Goal: Transaction & Acquisition: Purchase product/service

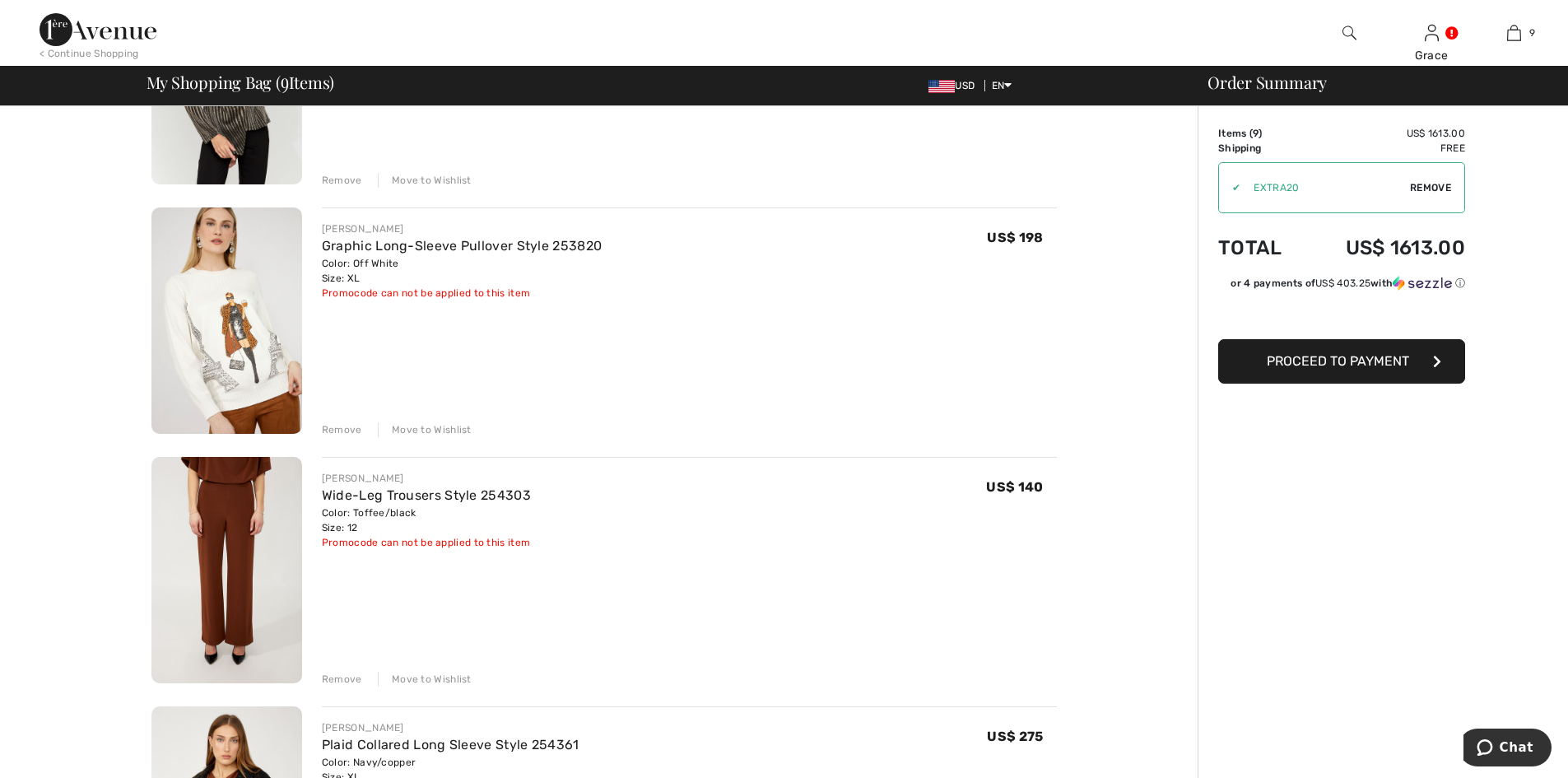
scroll to position [552, 0]
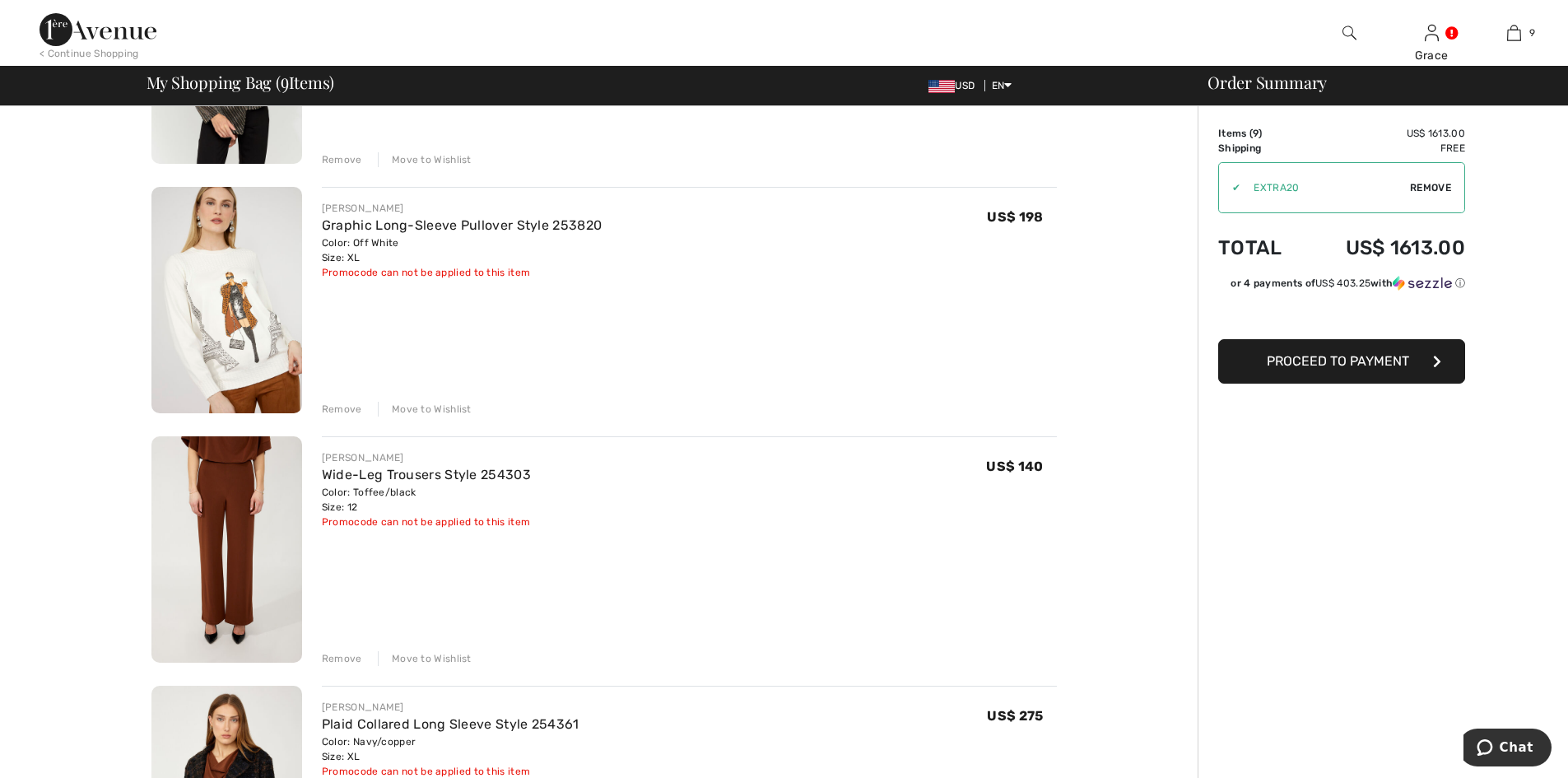
click at [333, 654] on div "Remove" at bounding box center [342, 659] width 41 height 15
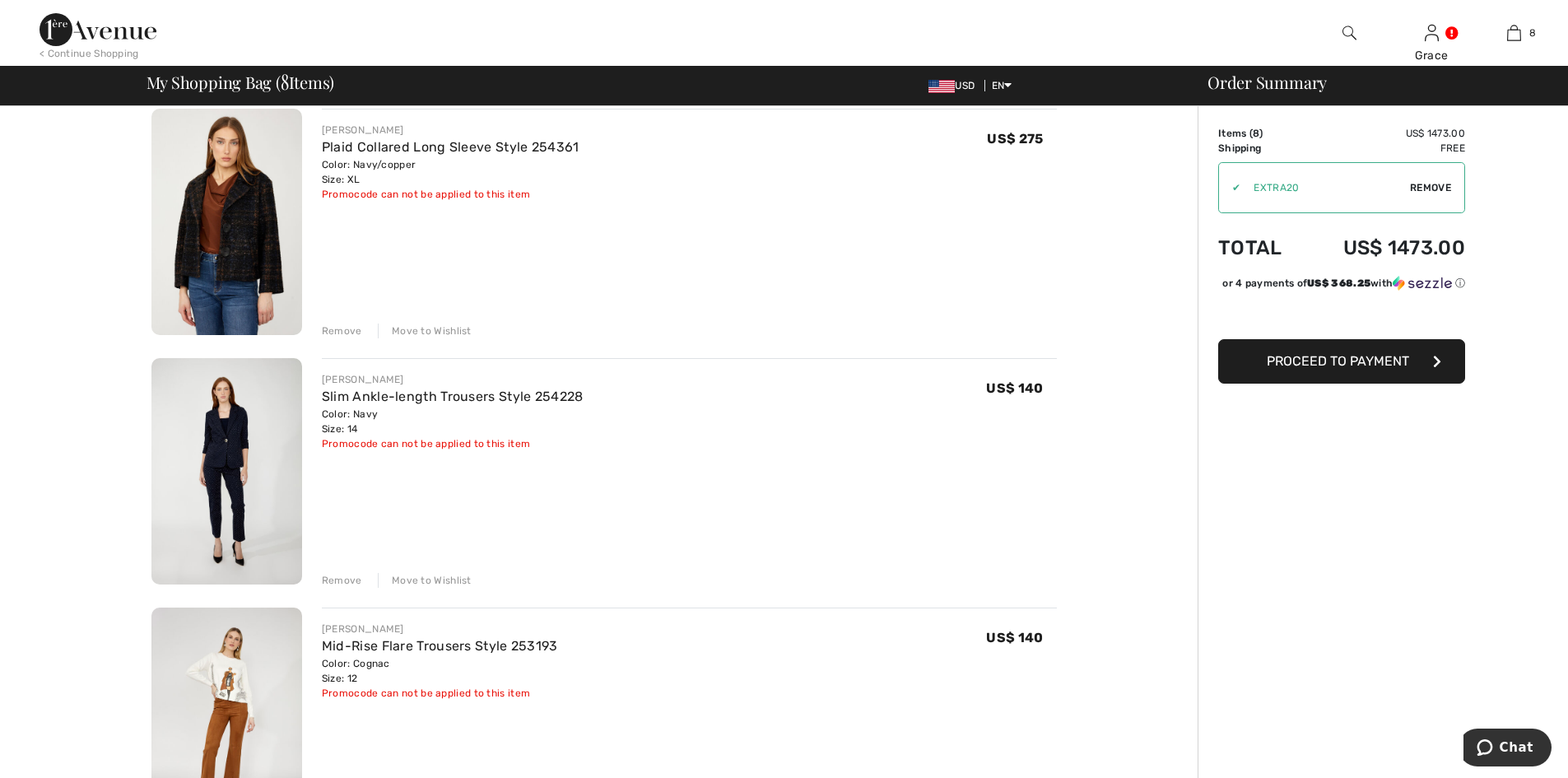
scroll to position [884, 0]
click at [346, 576] on div "Remove" at bounding box center [342, 577] width 41 height 15
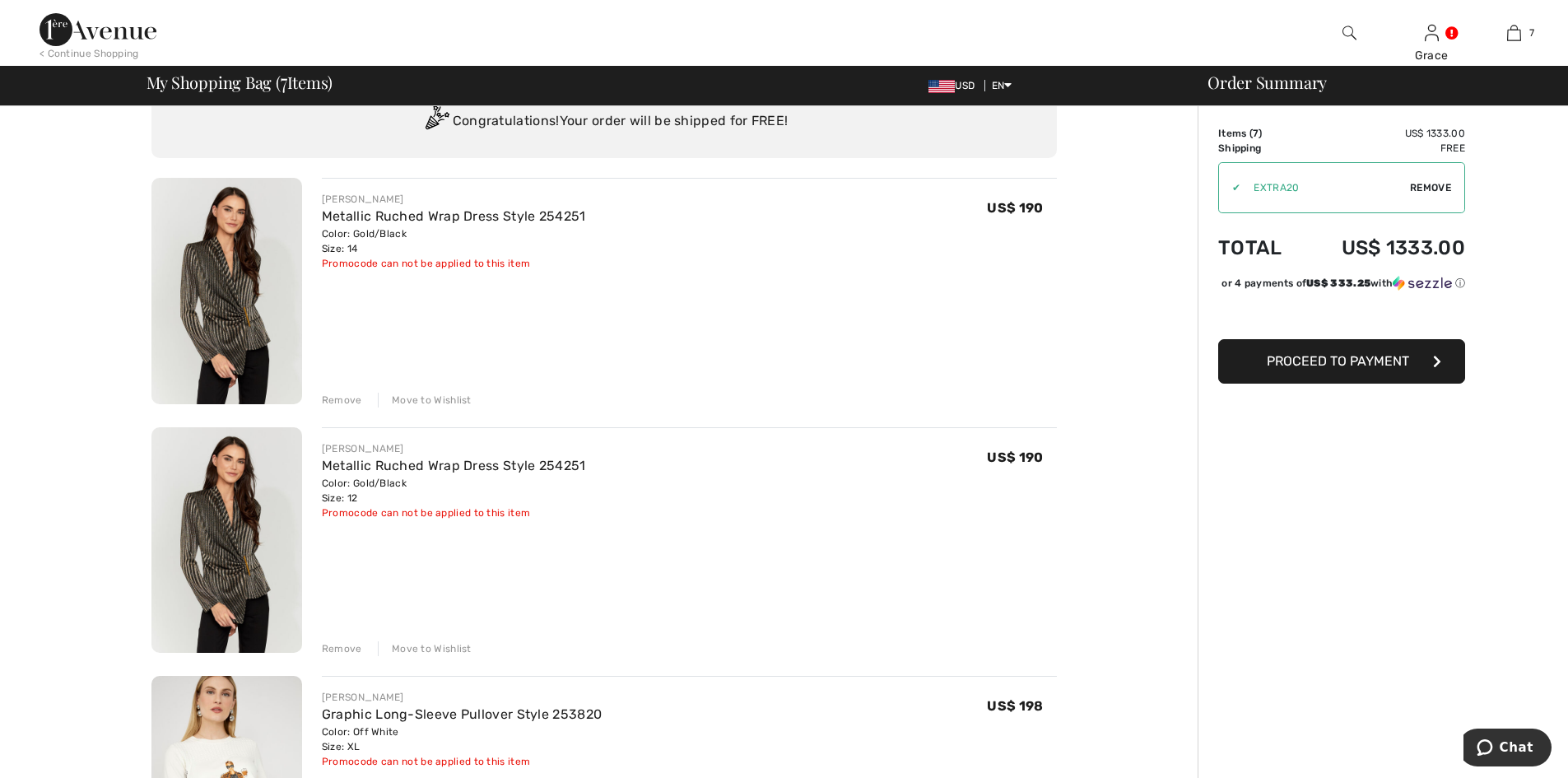
scroll to position [70, 0]
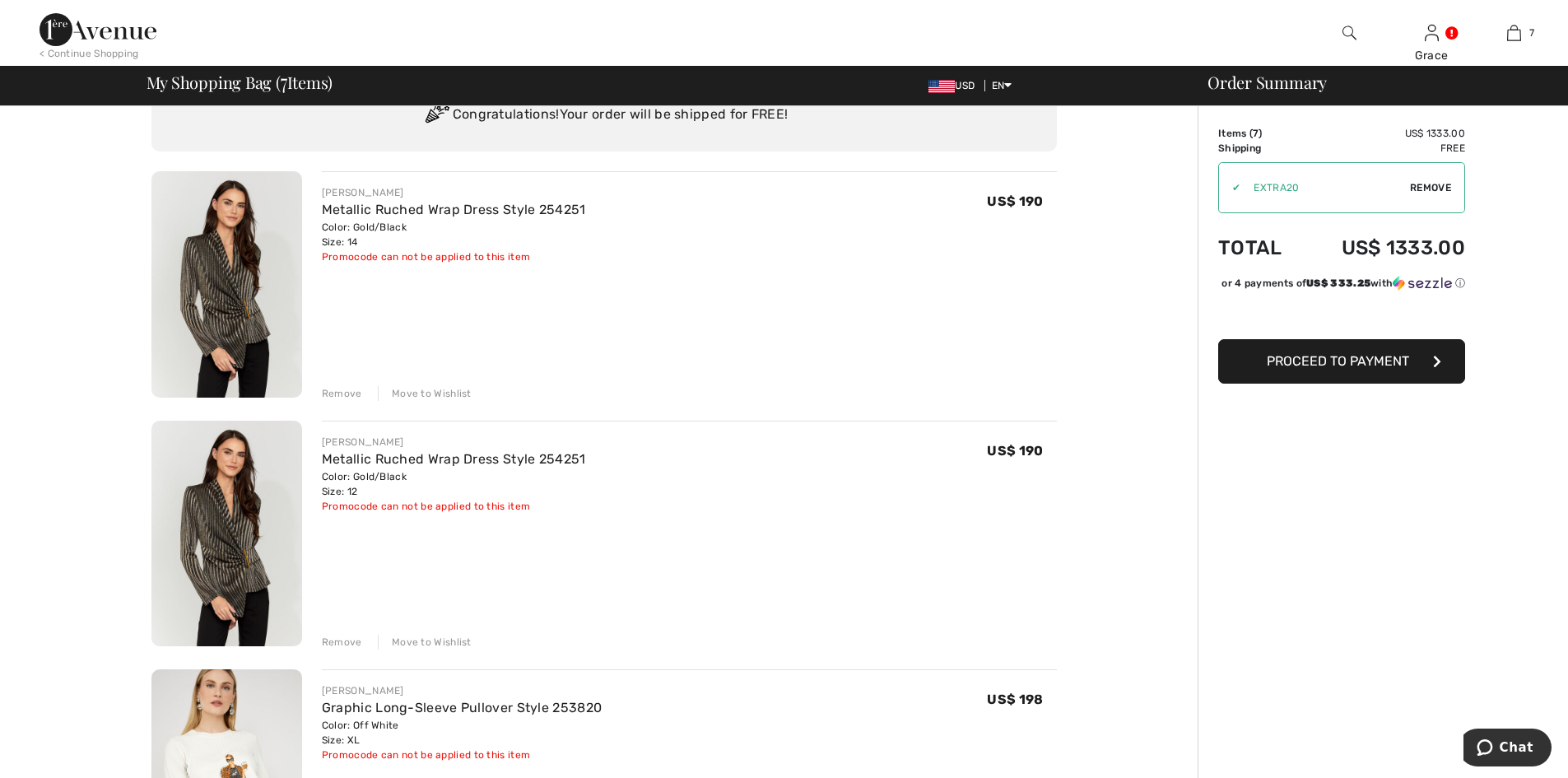
click at [352, 640] on div "Remove" at bounding box center [342, 642] width 41 height 15
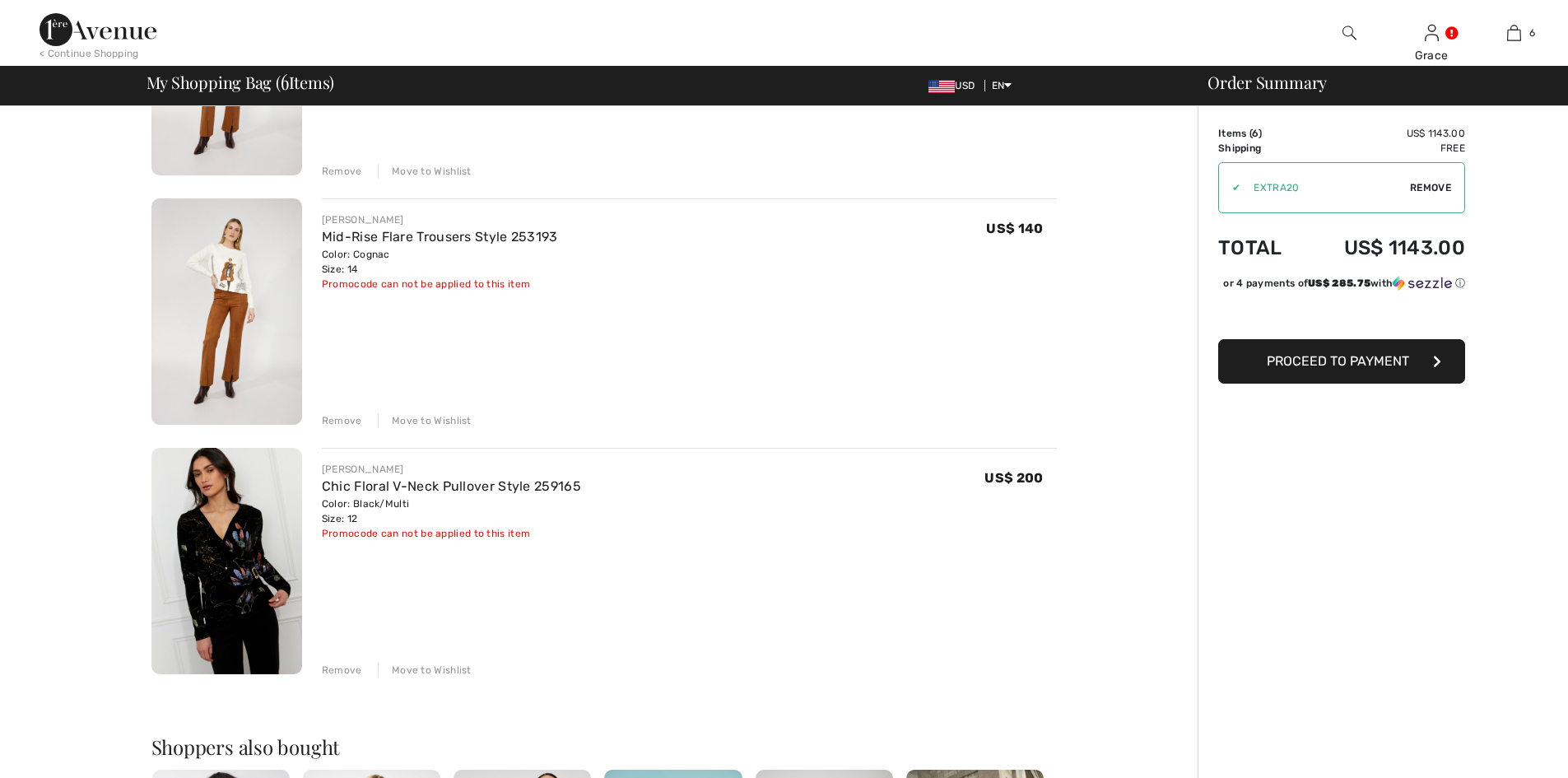
scroll to position [0, 0]
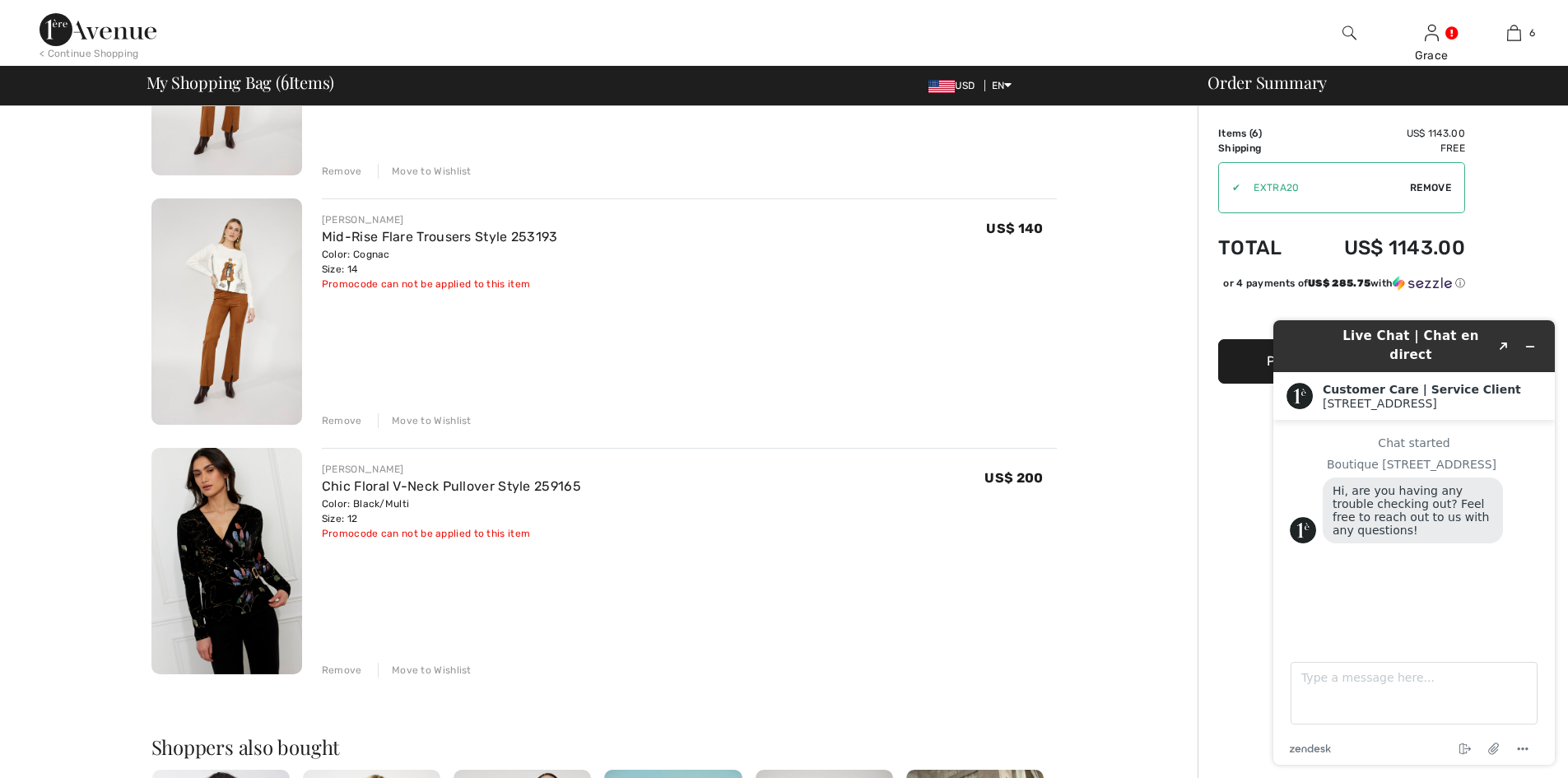
click at [251, 529] on img at bounding box center [227, 561] width 151 height 227
click at [1438, 190] on span "Remove" at bounding box center [1431, 188] width 42 height 15
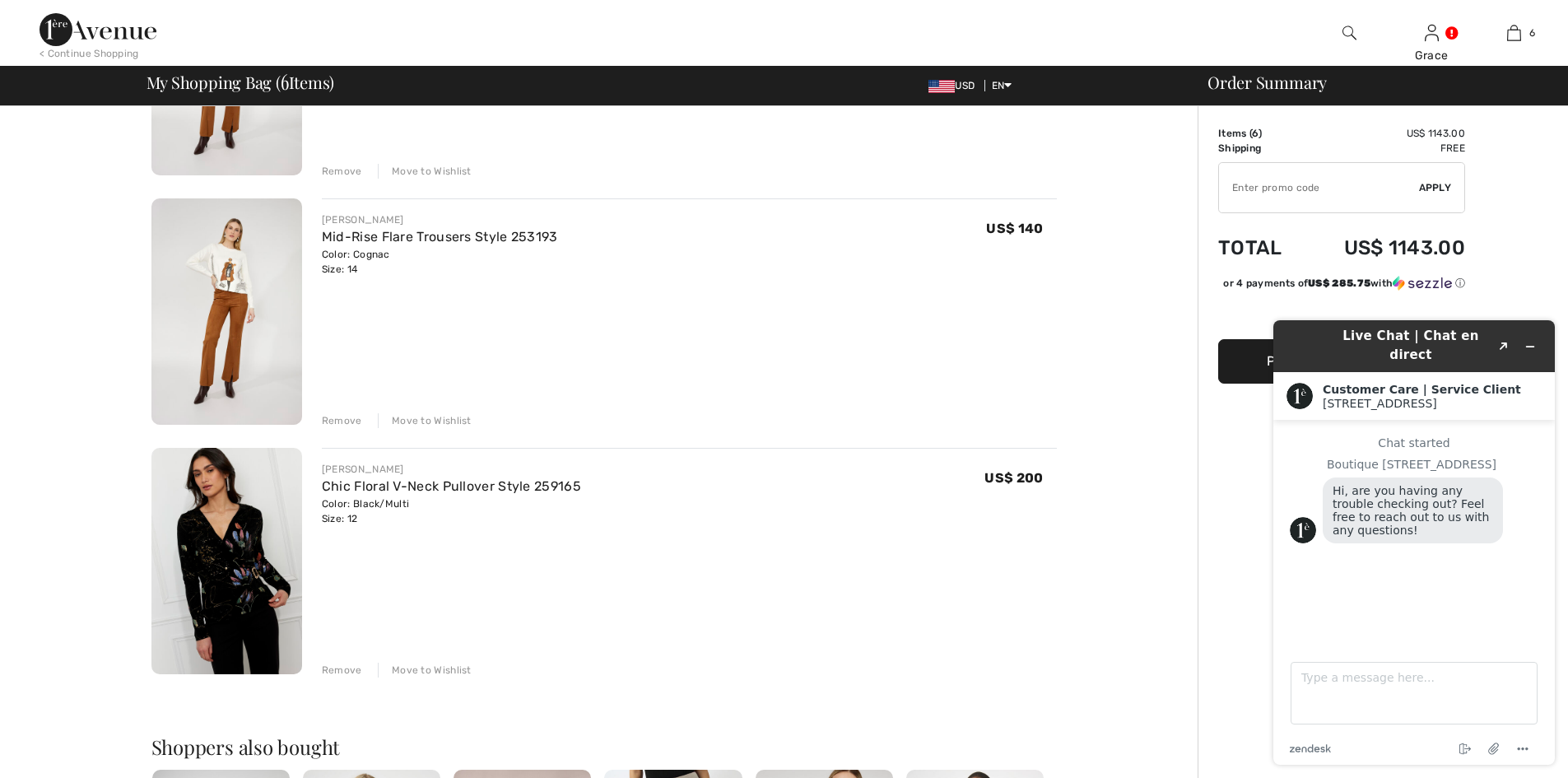
click at [1263, 376] on div "Live Chat | Chat en direct Created with Sketch. Customer Care | Service Client …" at bounding box center [1414, 542] width 308 height 471
click at [1530, 341] on icon "Minimize widget" at bounding box center [1530, 347] width 11 height 11
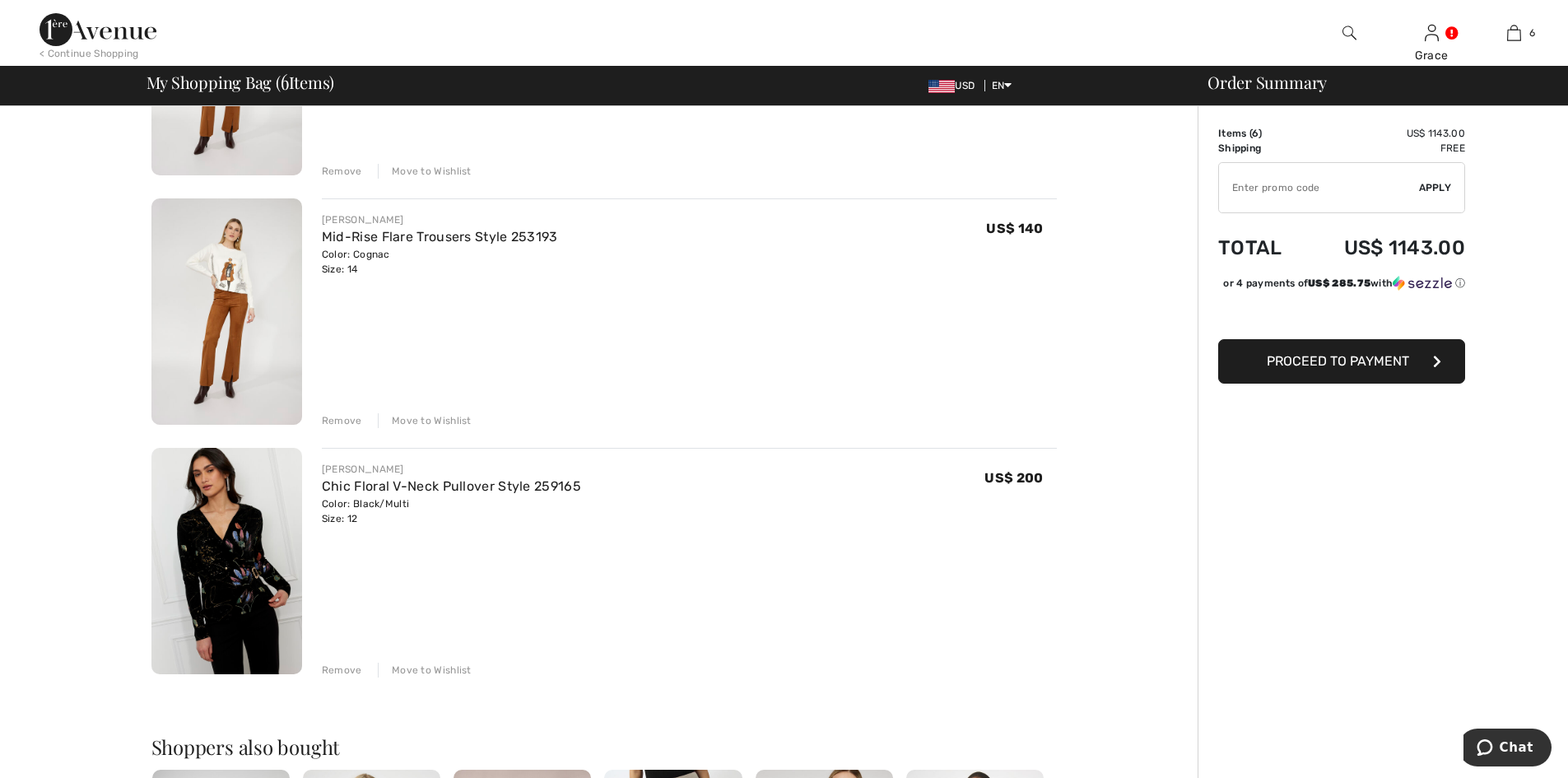
click at [1373, 369] on span "Proceed to Payment" at bounding box center [1338, 361] width 143 height 16
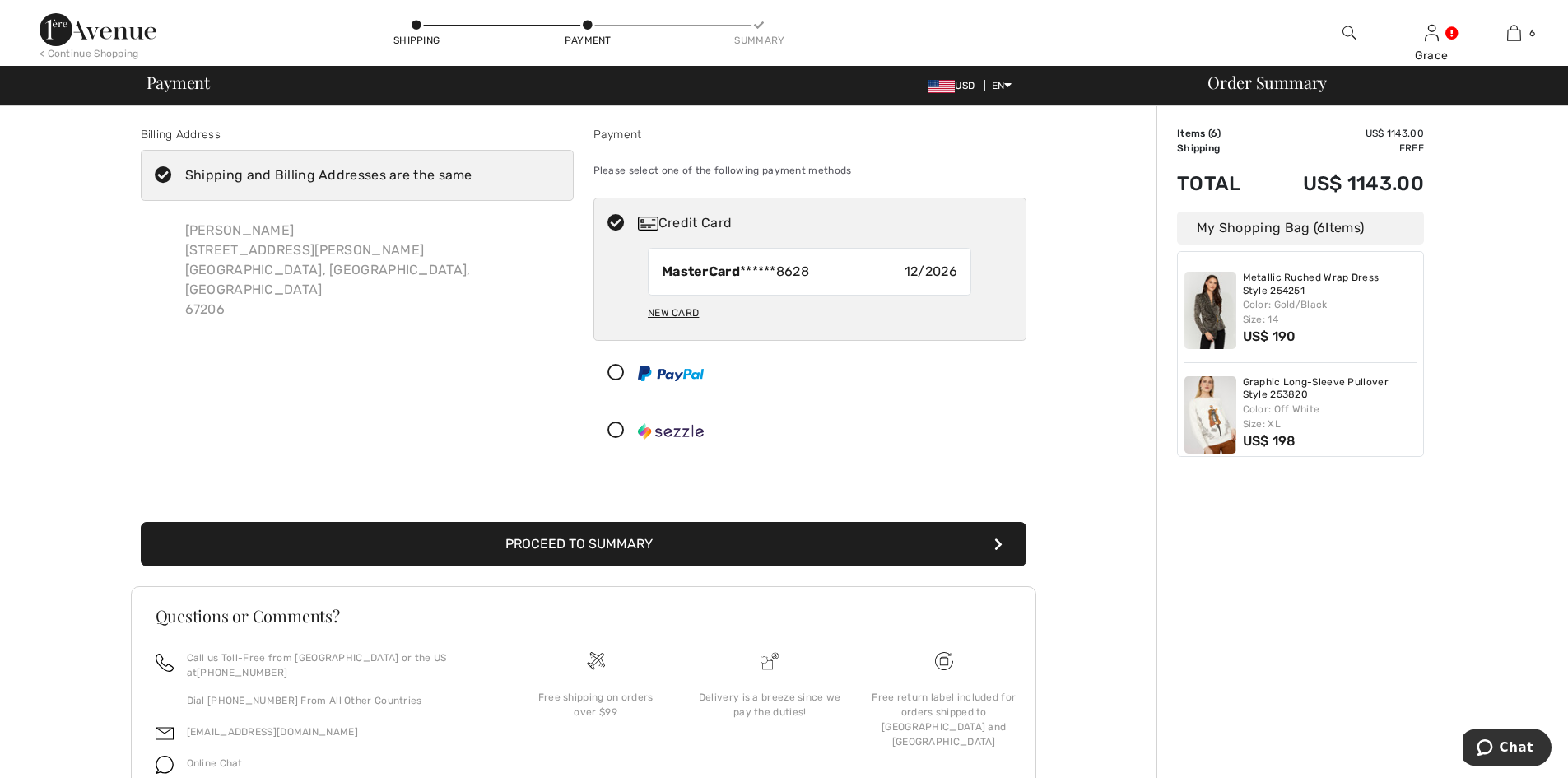
click at [664, 540] on button "Proceed to Summary" at bounding box center [583, 544] width 885 height 44
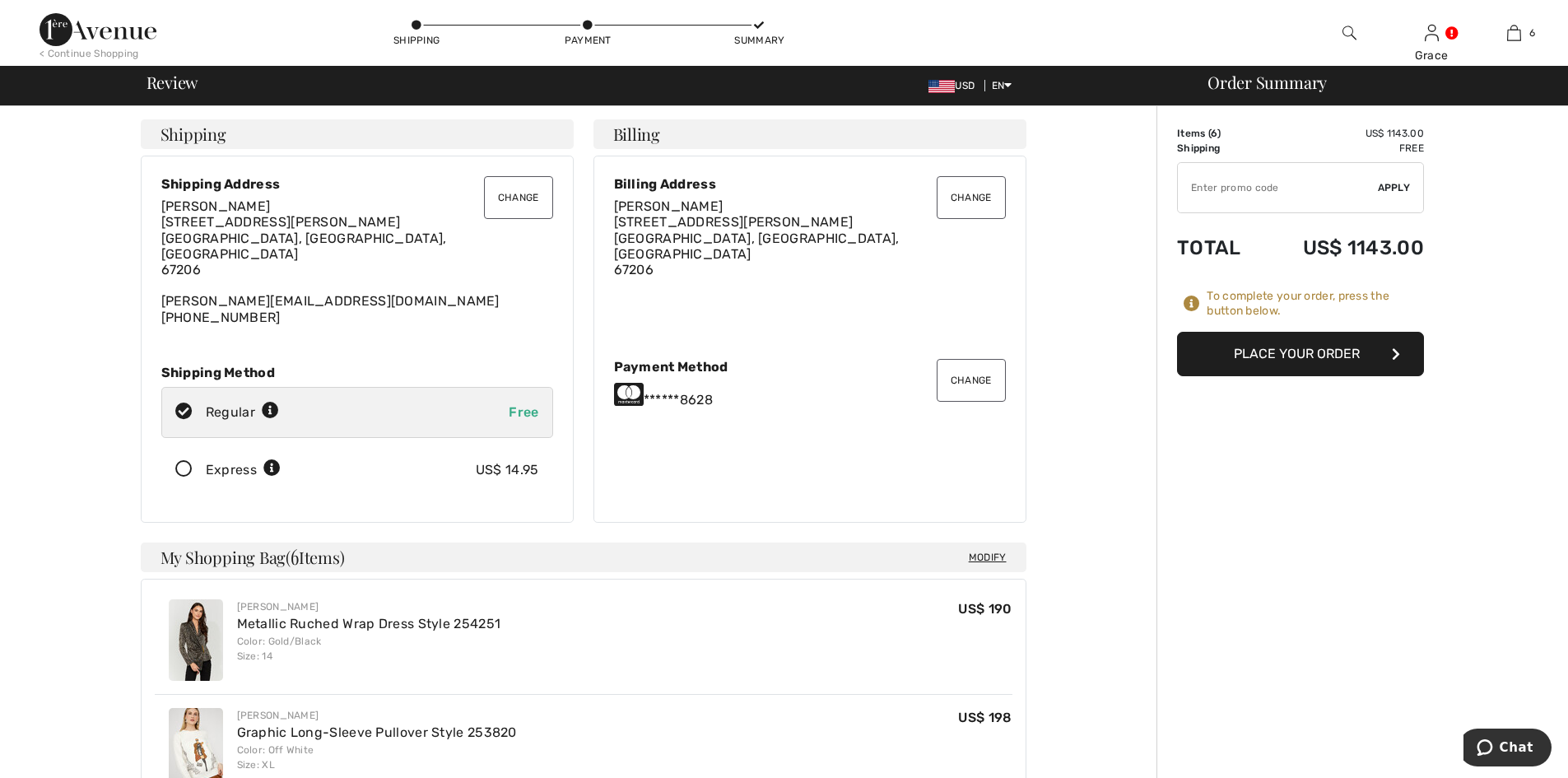
click at [991, 550] on span "Modify" at bounding box center [987, 557] width 38 height 16
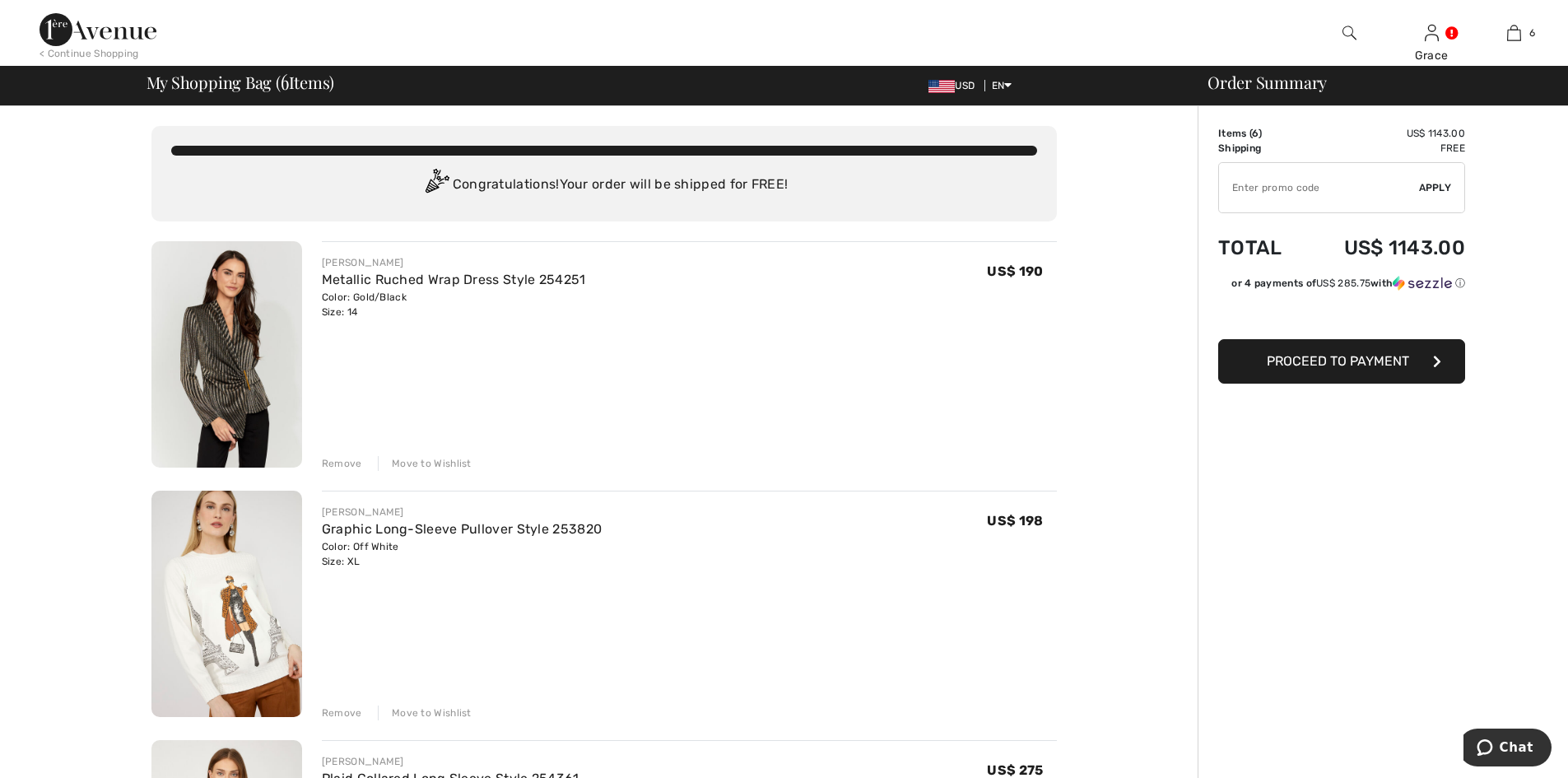
click at [355, 463] on div "Remove" at bounding box center [342, 464] width 41 height 15
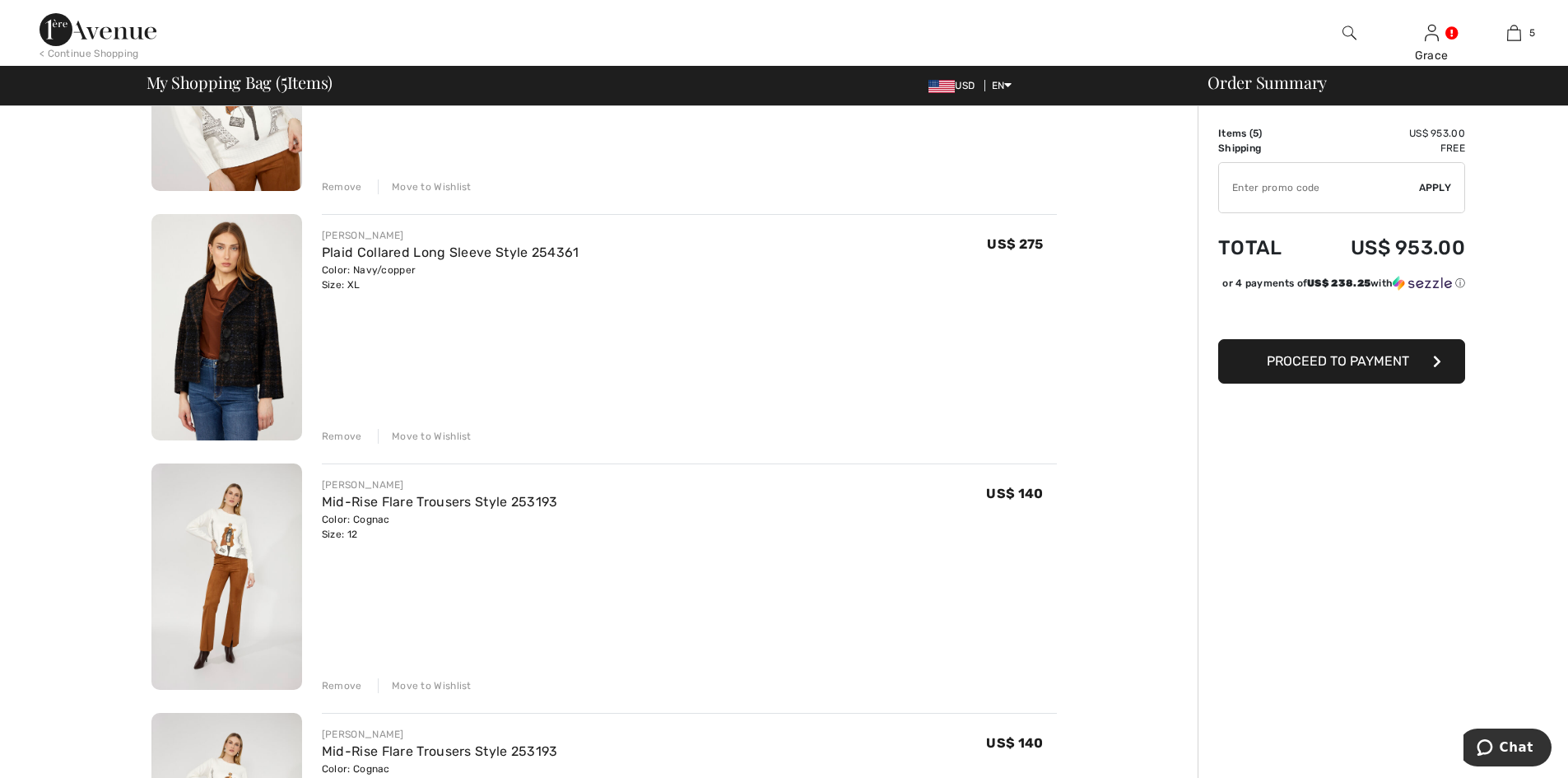
scroll to position [274, 0]
click at [1374, 369] on span "Proceed to Payment" at bounding box center [1338, 361] width 143 height 16
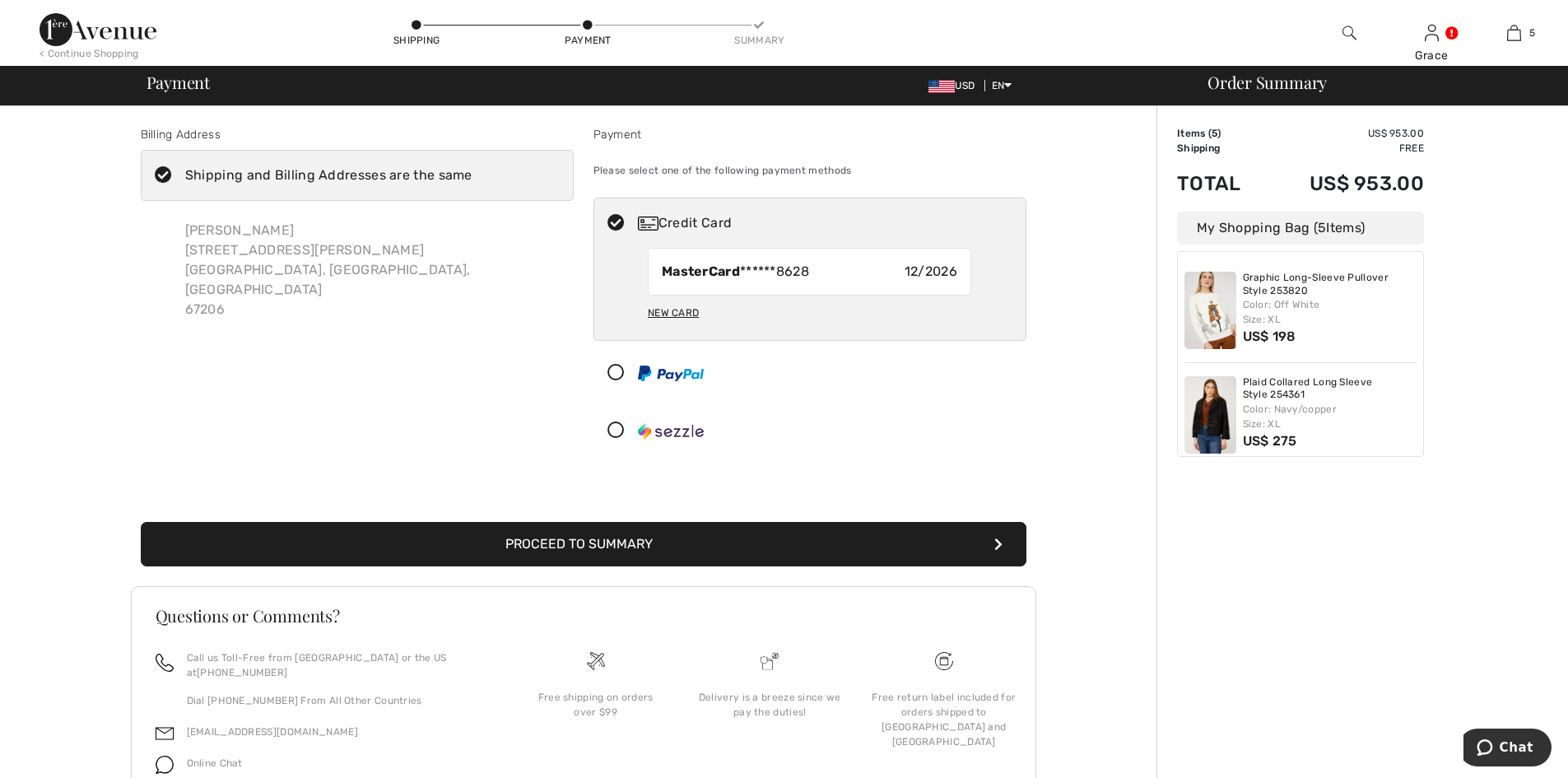
click at [684, 549] on button "Proceed to Summary" at bounding box center [583, 544] width 885 height 44
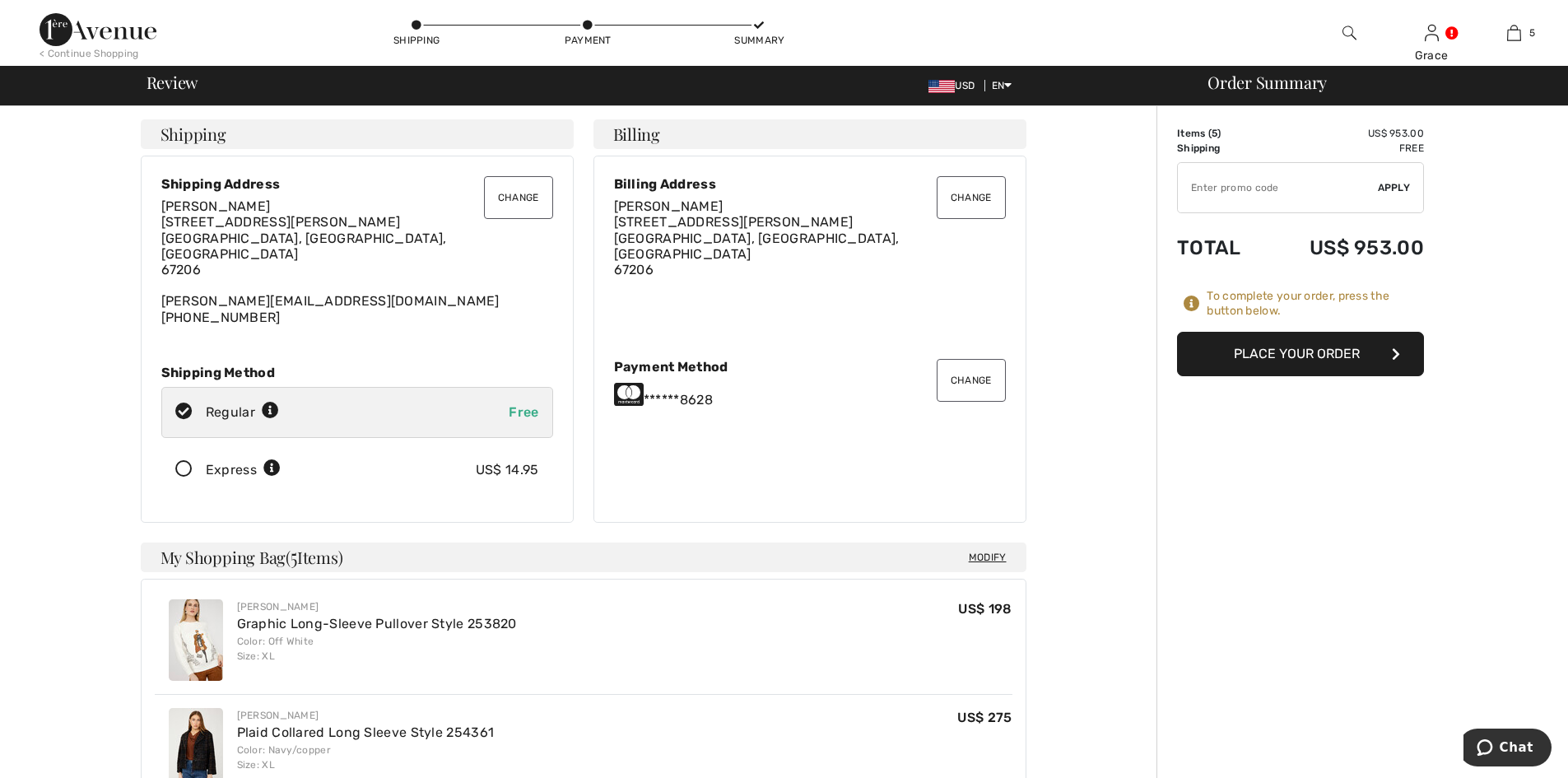
click at [1295, 355] on button "Place Your Order" at bounding box center [1301, 353] width 247 height 44
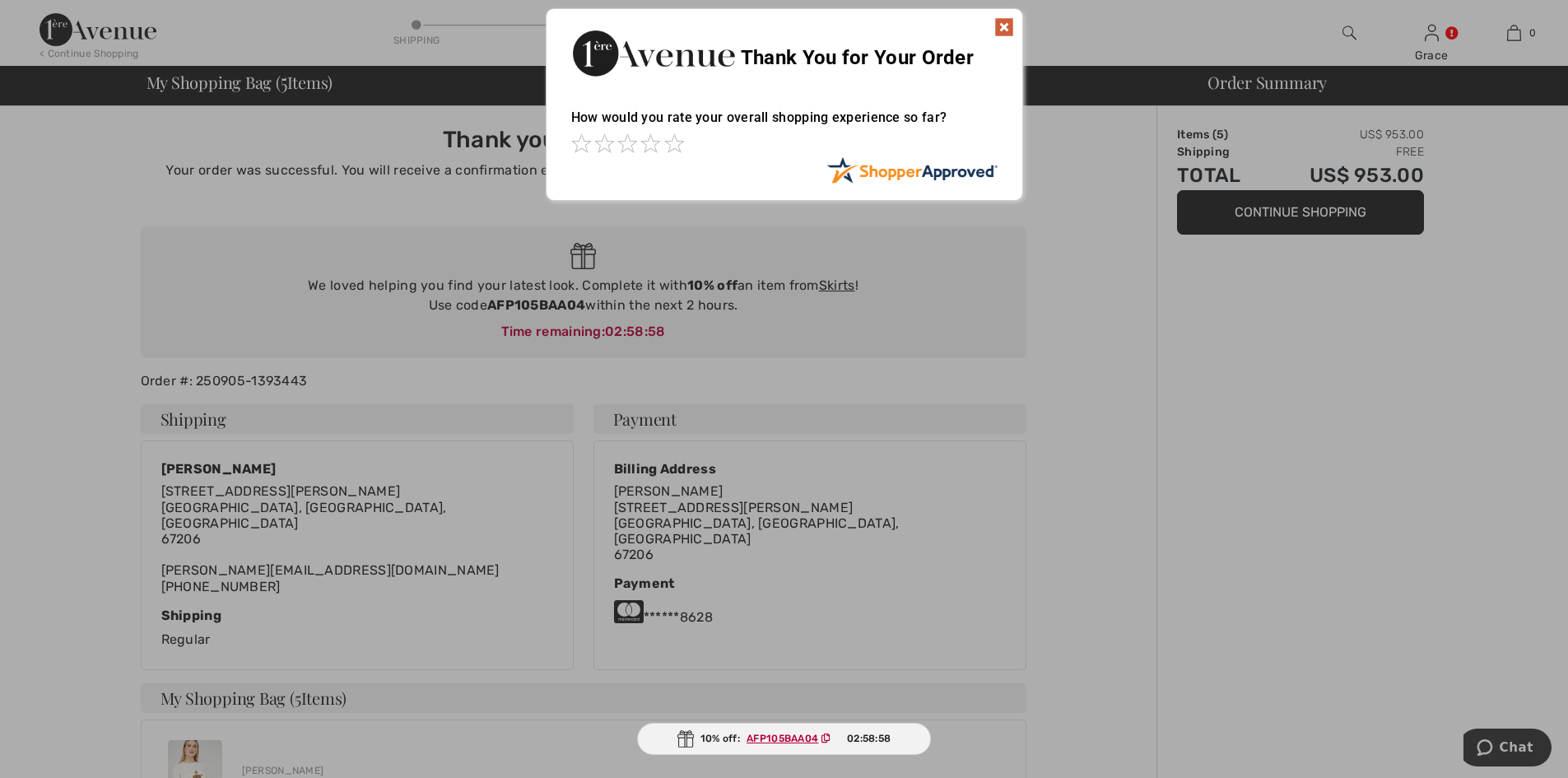
click at [1000, 23] on img at bounding box center [1003, 26] width 20 height 20
